Goal: Transaction & Acquisition: Purchase product/service

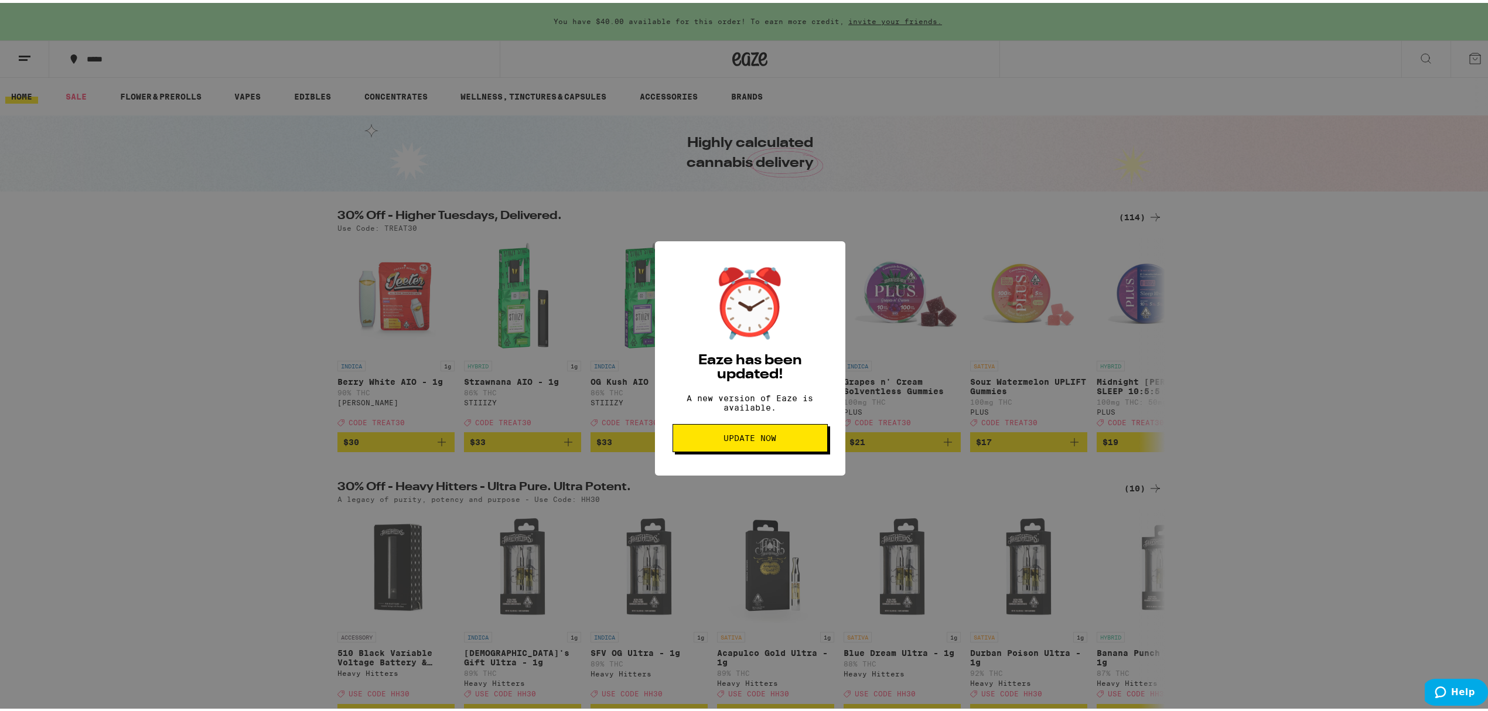
click at [758, 436] on button "Update Now" at bounding box center [750, 435] width 155 height 28
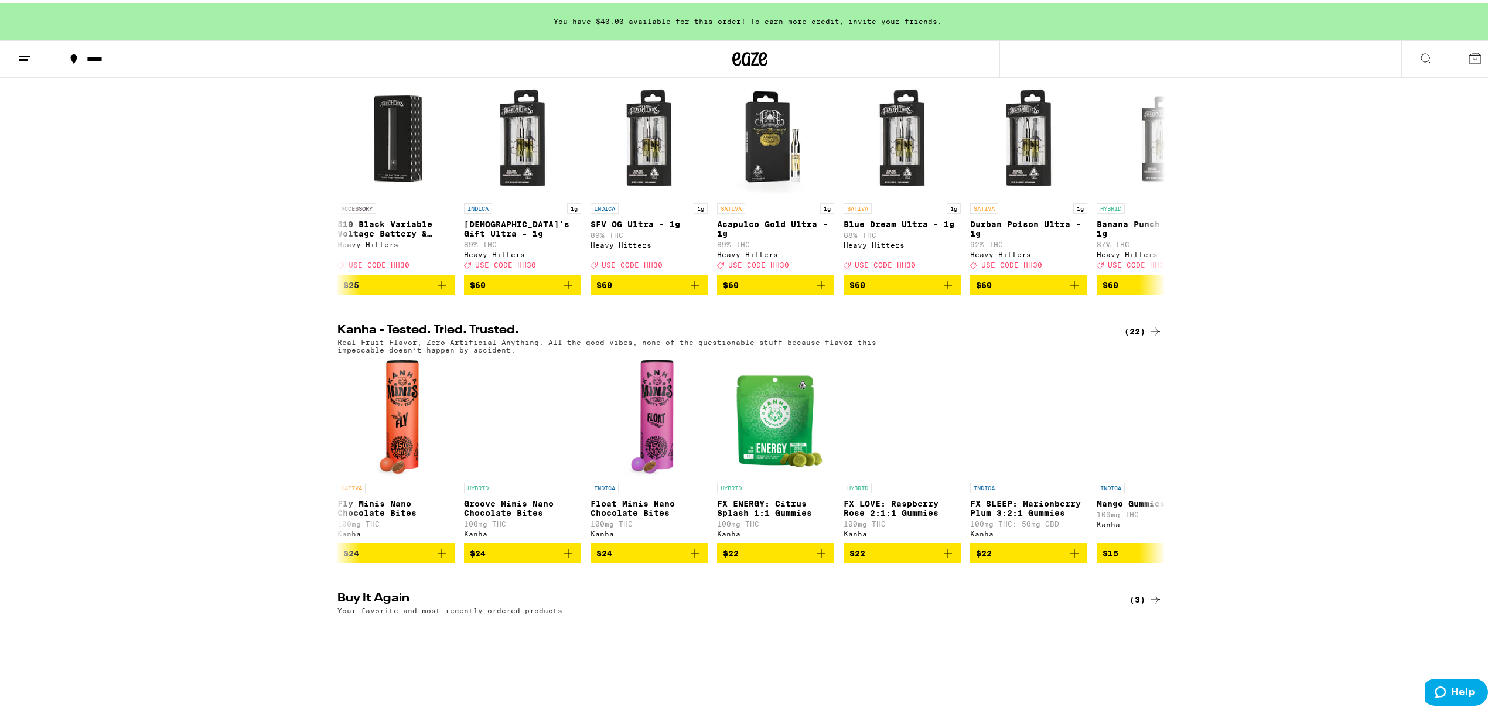
scroll to position [4981, 0]
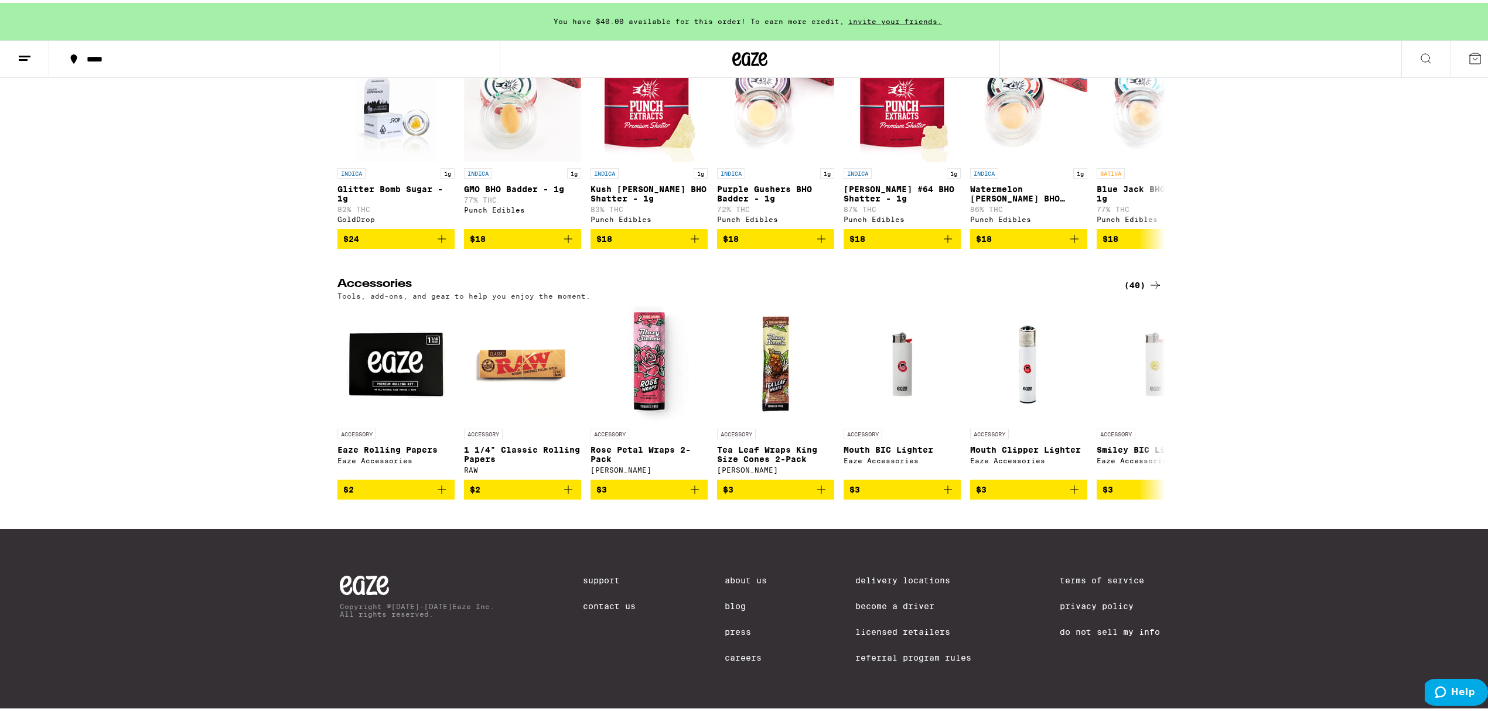
click at [725, 603] on link "Blog" at bounding box center [746, 603] width 42 height 9
